Goal: Task Accomplishment & Management: Manage account settings

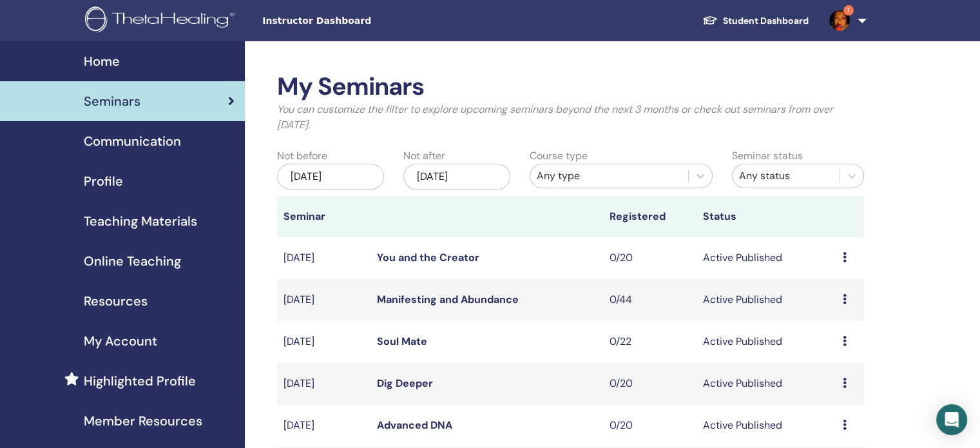
click at [355, 177] on div "Jul/15, 2025" at bounding box center [330, 177] width 107 height 26
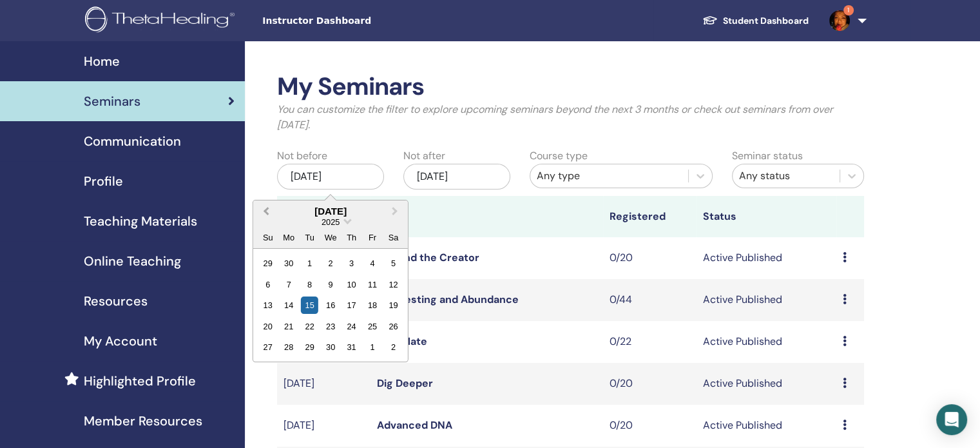
click at [272, 206] on button "Previous Month" at bounding box center [265, 212] width 21 height 21
click at [269, 206] on button "Previous Month" at bounding box center [265, 212] width 21 height 21
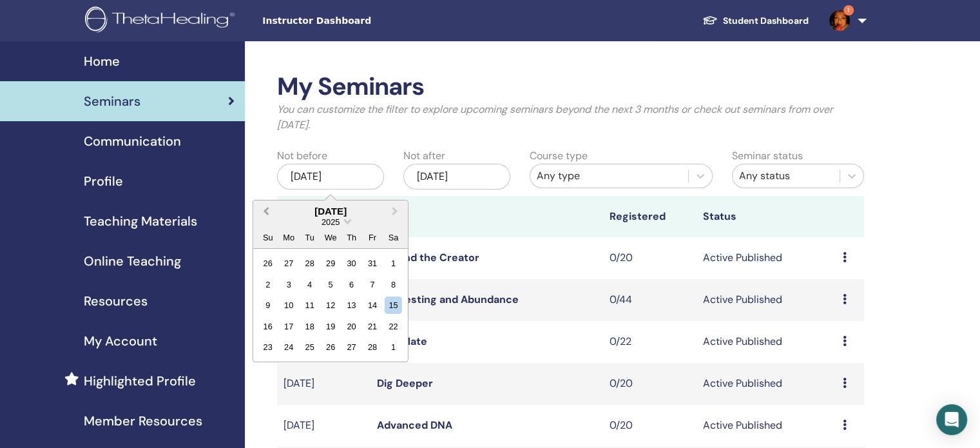
click at [269, 206] on button "Previous Month" at bounding box center [265, 212] width 21 height 21
click at [305, 299] on div "15" at bounding box center [309, 304] width 17 height 17
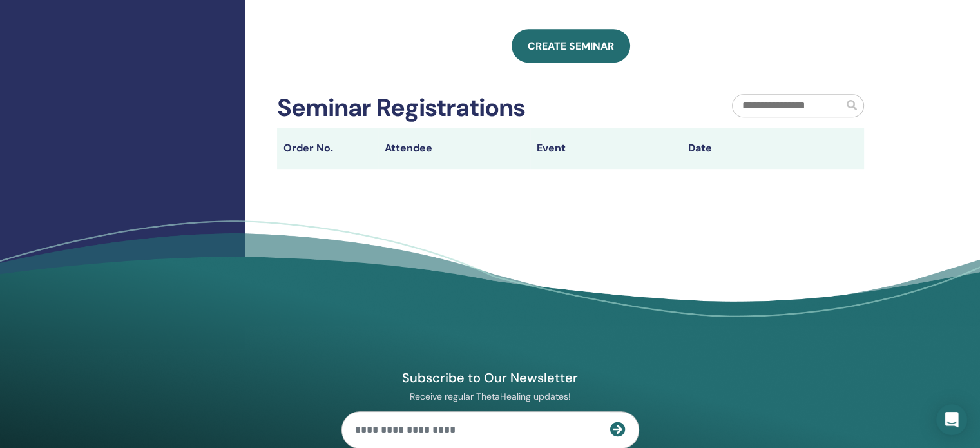
scroll to position [516, 0]
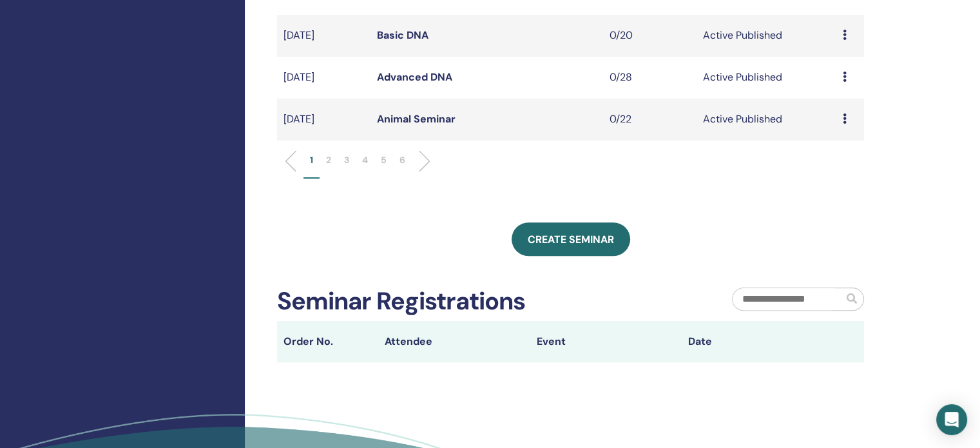
click at [402, 159] on p "6" at bounding box center [403, 160] width 6 height 14
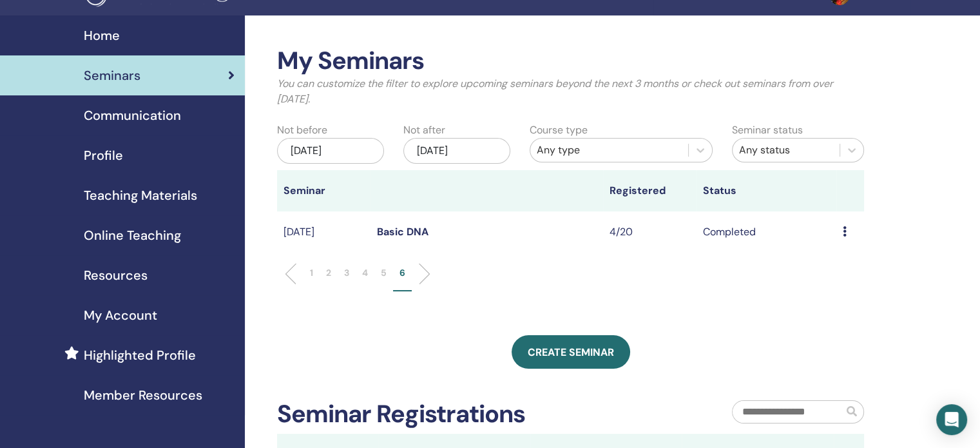
scroll to position [0, 0]
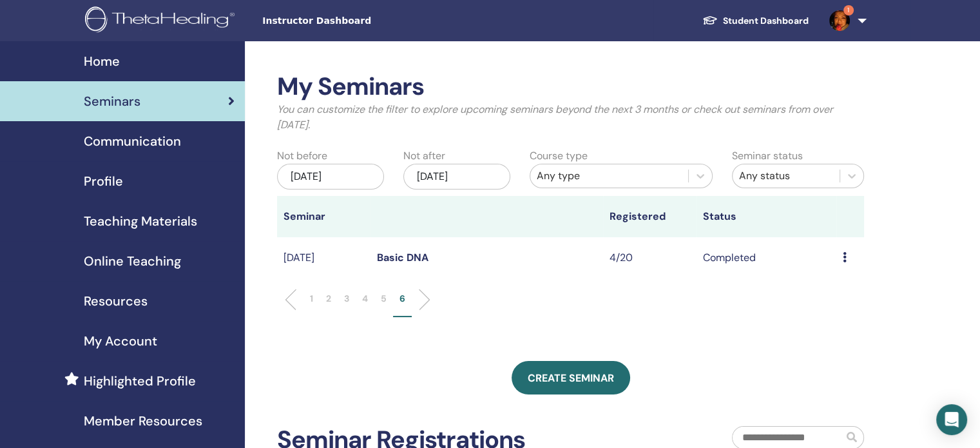
click at [387, 303] on li "5" at bounding box center [383, 304] width 19 height 25
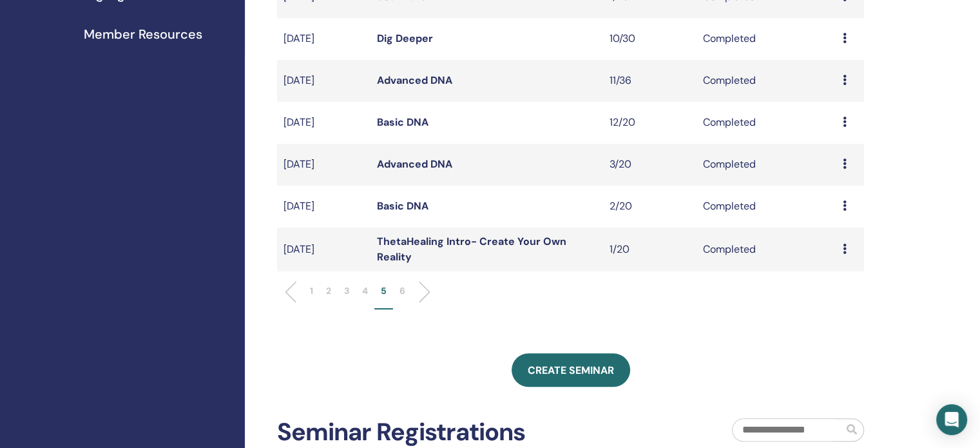
scroll to position [322, 0]
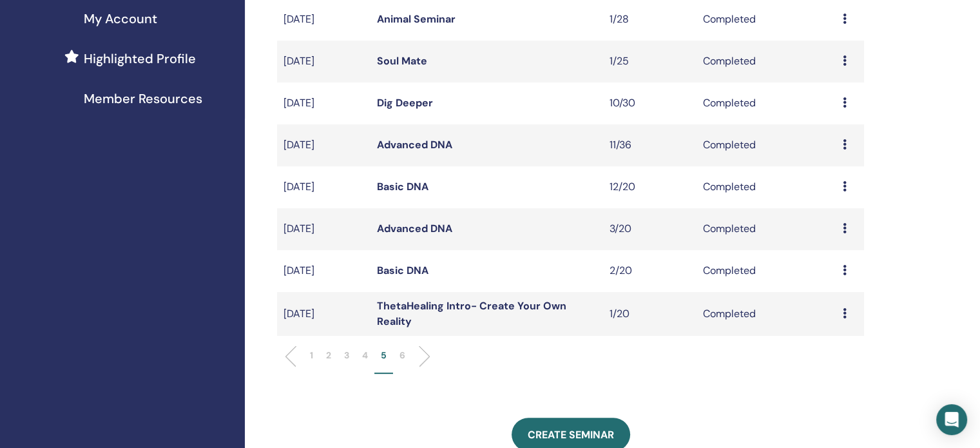
click at [412, 180] on link "Basic DNA" at bounding box center [403, 187] width 52 height 14
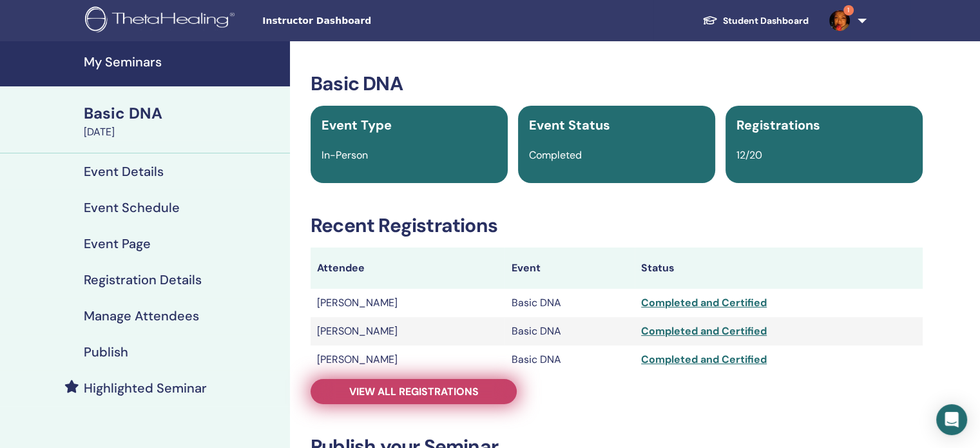
click at [396, 394] on span "View all registrations" at bounding box center [414, 392] width 130 height 14
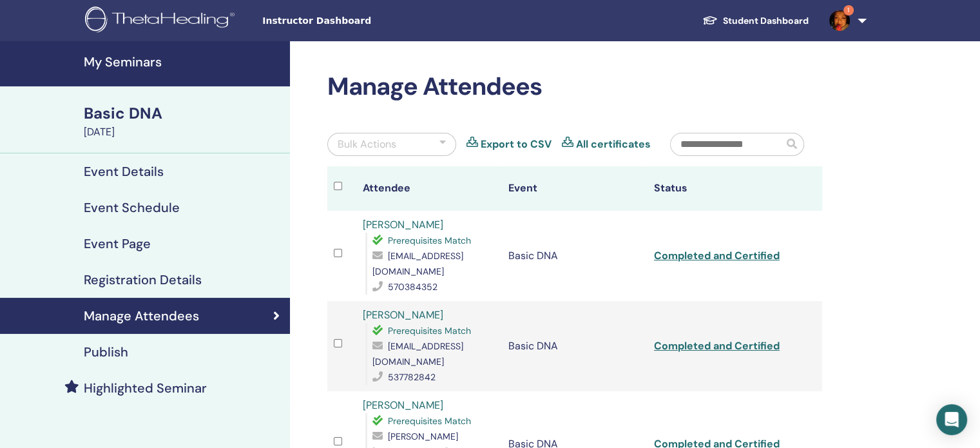
click at [409, 227] on link "[PERSON_NAME]" at bounding box center [403, 225] width 81 height 14
